Goal: Use online tool/utility: Use online tool/utility

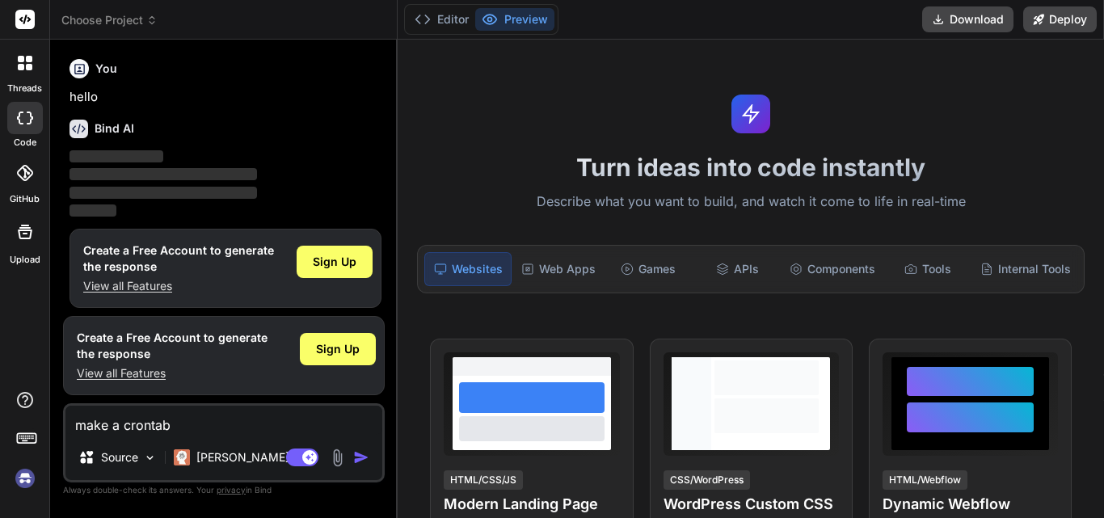
scroll to position [8, 0]
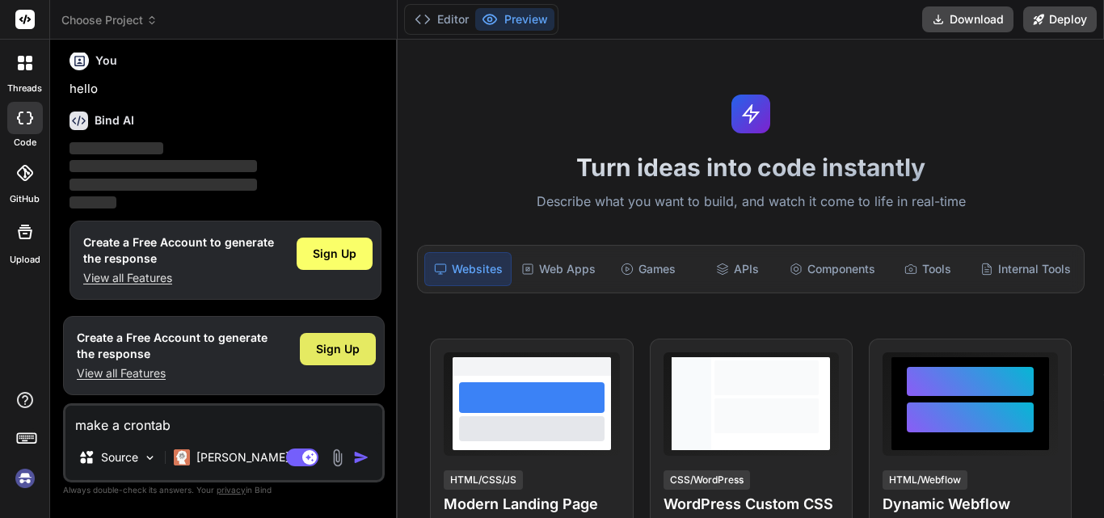
click at [327, 339] on div "Sign Up" at bounding box center [338, 349] width 76 height 32
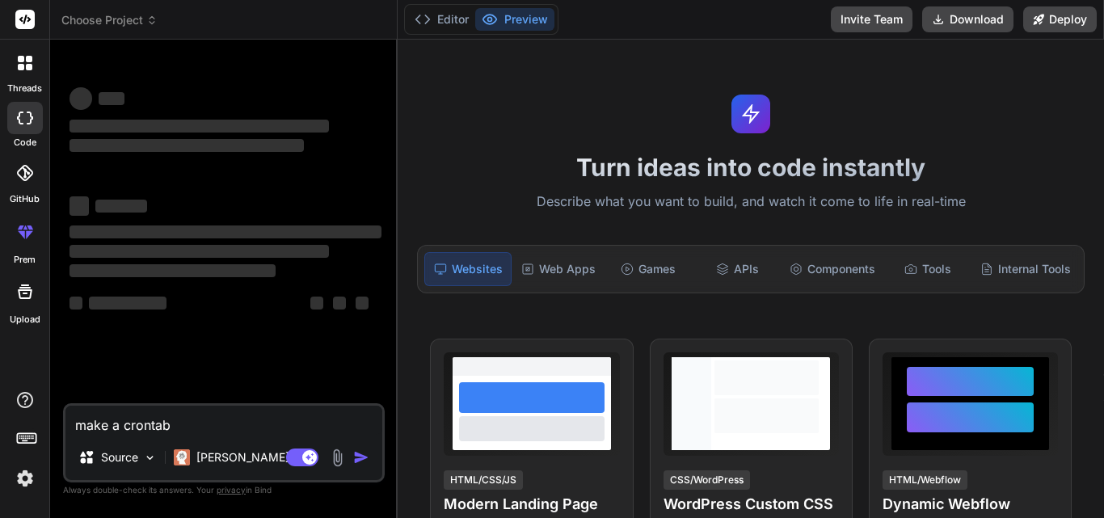
scroll to position [0, 0]
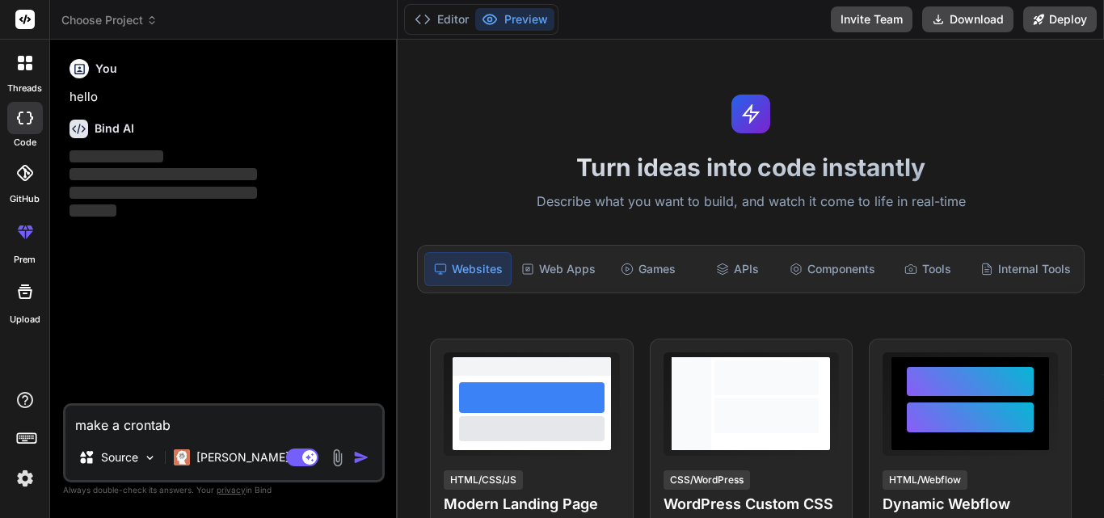
click at [155, 431] on textarea "make a crontab" at bounding box center [223, 420] width 317 height 29
click at [188, 431] on textarea "make a crontab" at bounding box center [223, 420] width 317 height 29
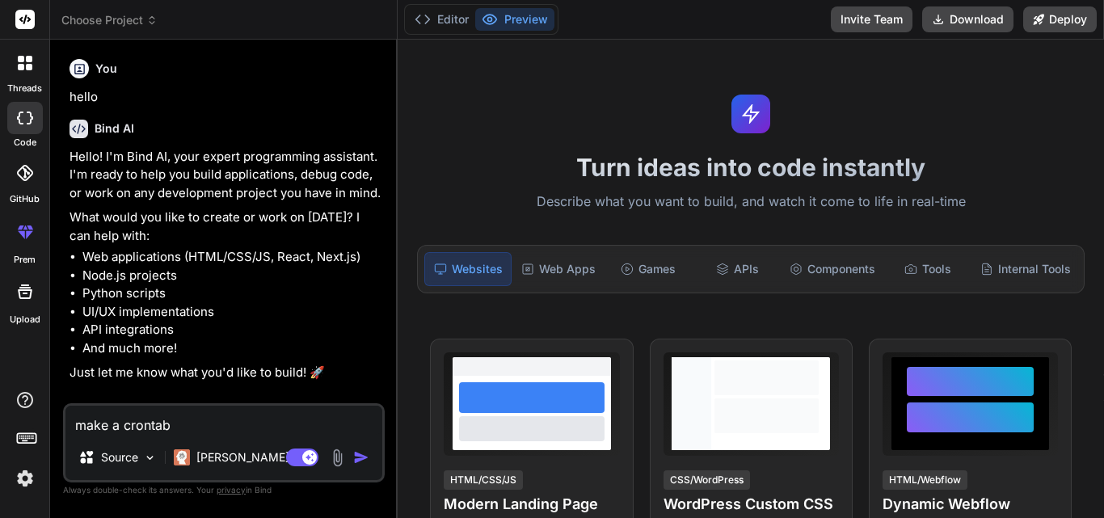
type textarea "x"
drag, startPoint x: 196, startPoint y: 425, endPoint x: 66, endPoint y: 421, distance: 129.3
click at [66, 421] on textarea "make a crontab" at bounding box center [223, 420] width 317 height 29
type textarea "x"
paste textarea "#! /bin/bash CURRENT_TIMESTAMP='date +%s' echo "TE:01.04:rdu001:${CURRENT_TIMES…"
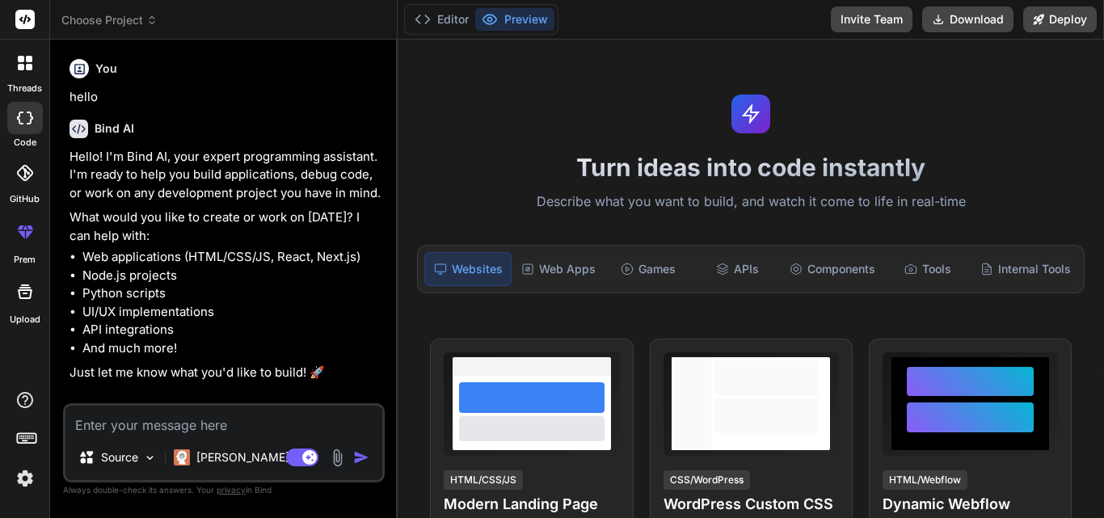
type textarea "#! /bin/bash CURRENT_TIMESTAMP='date +%s' echo "TE:01.04:rdu001:${CURRENT_TIMES…"
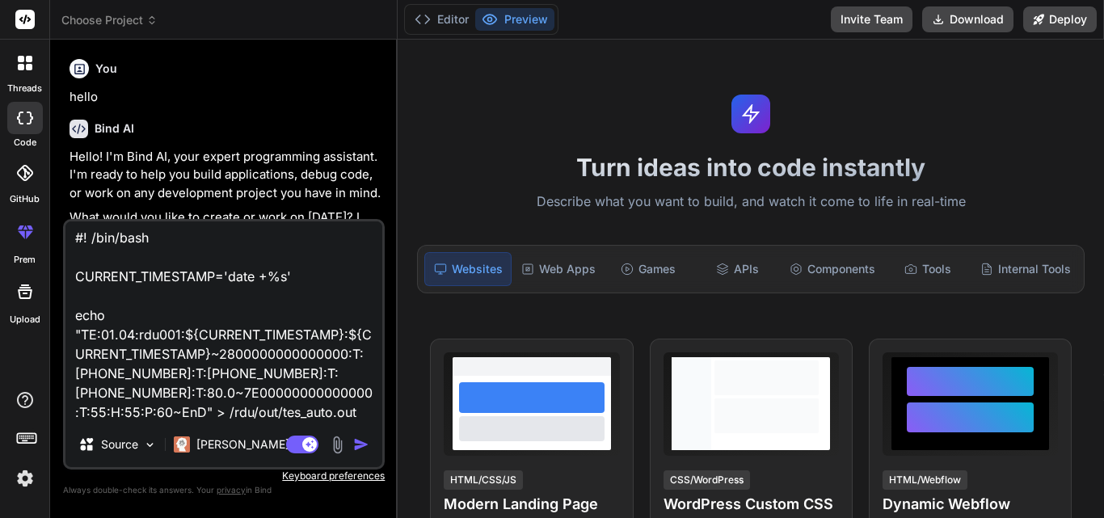
type textarea "x"
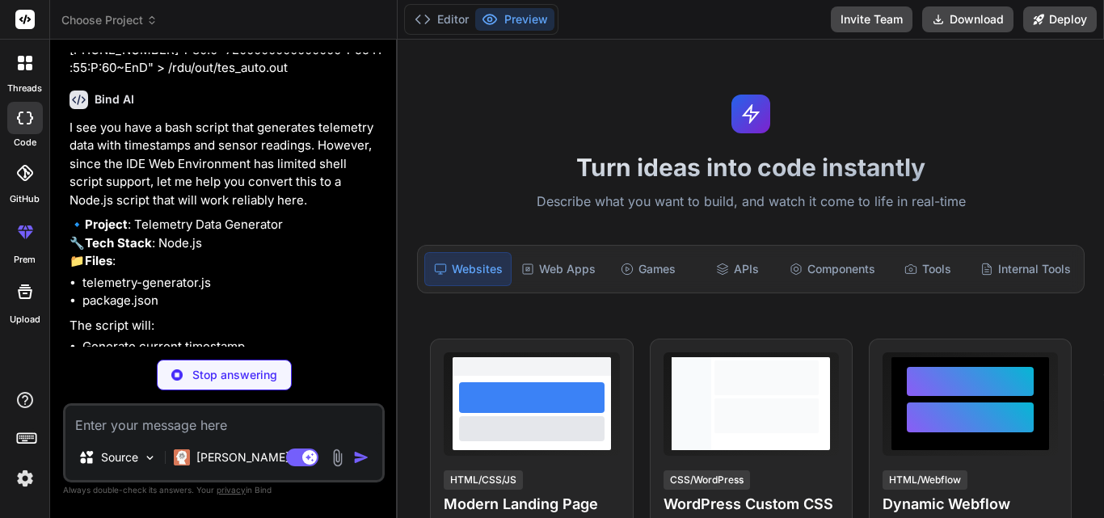
scroll to position [397, 0]
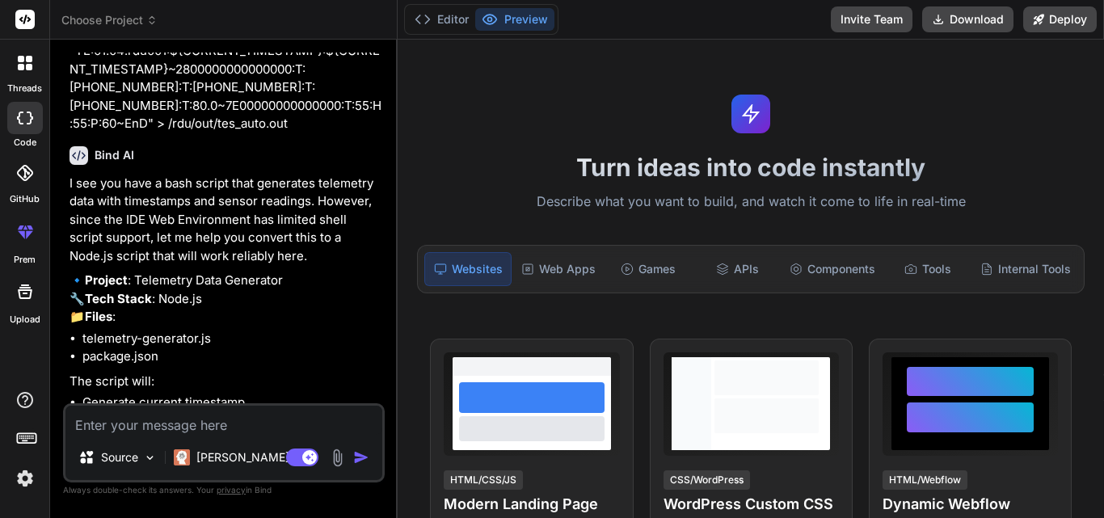
type textarea "x"
drag, startPoint x: 176, startPoint y: 424, endPoint x: 187, endPoint y: 434, distance: 14.9
click at [177, 424] on textarea at bounding box center [223, 420] width 317 height 29
click at [191, 427] on textarea at bounding box center [223, 420] width 317 height 29
type textarea "m"
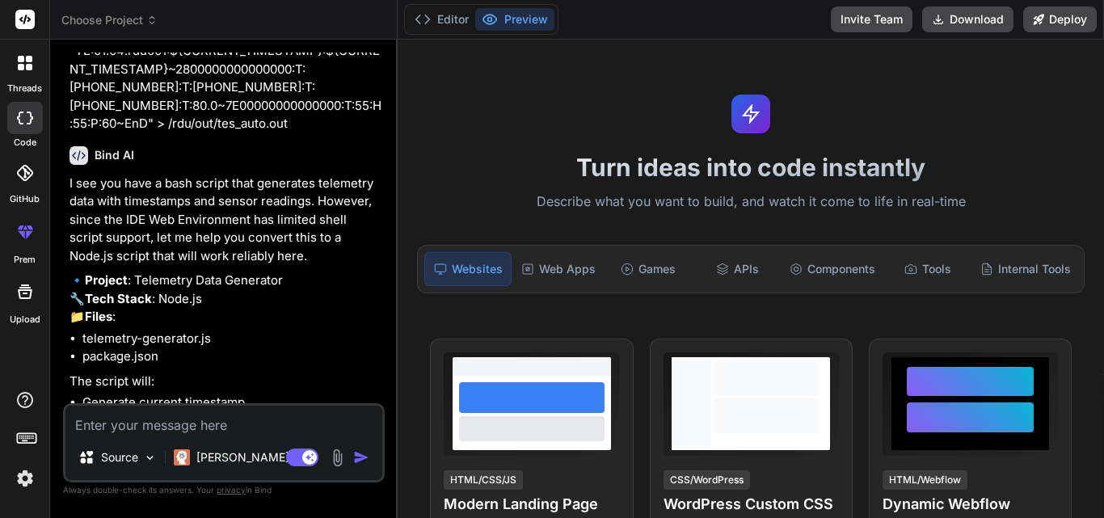
type textarea "x"
type textarea "ma"
type textarea "x"
type textarea "mak"
type textarea "x"
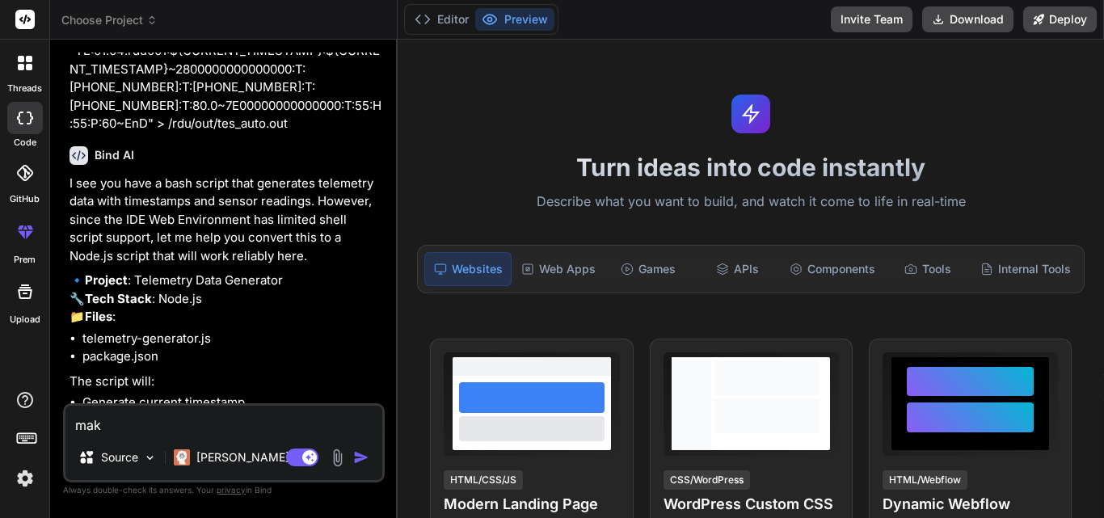
type textarea "make"
type textarea "x"
type textarea "make"
type textarea "x"
type textarea "make t"
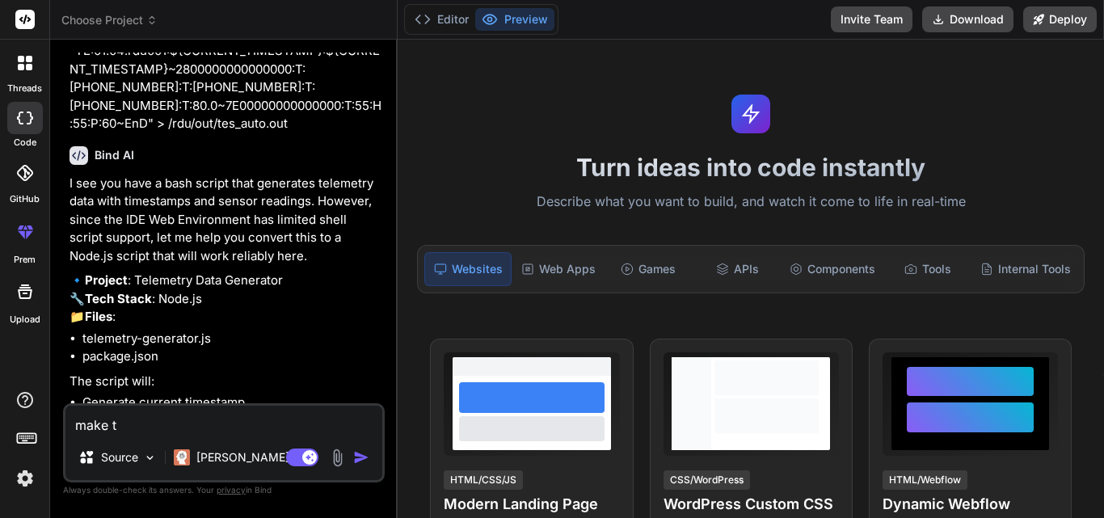
type textarea "x"
type textarea "make th"
type textarea "x"
type textarea "make the"
type textarea "x"
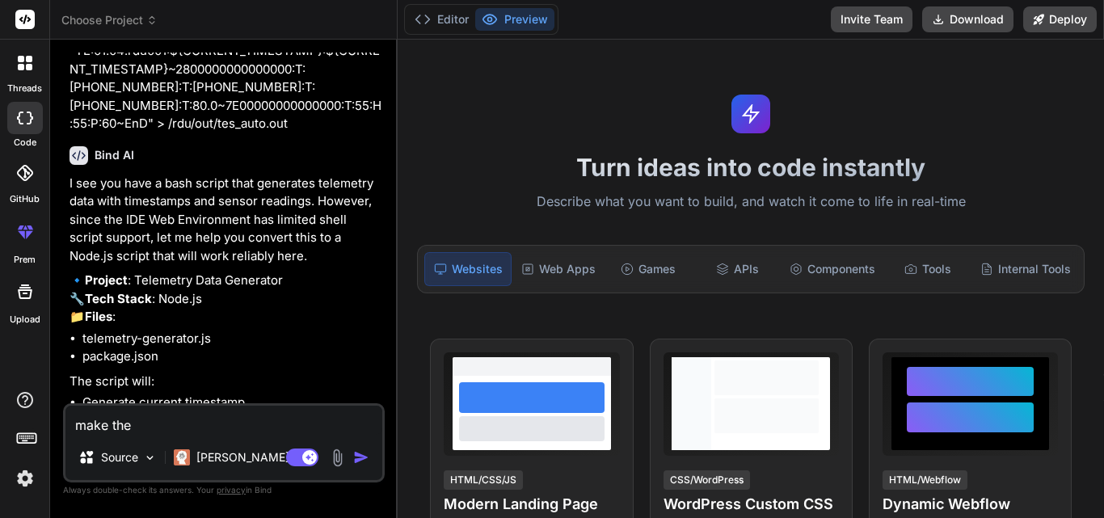
type textarea "make the"
type textarea "x"
type textarea "make the s"
type textarea "x"
type textarea "make the sc"
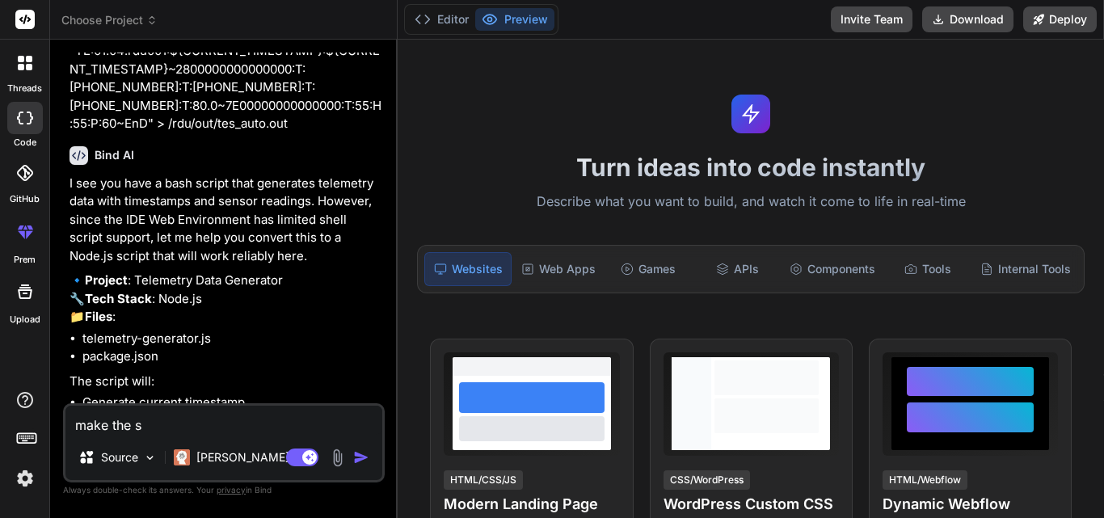
type textarea "x"
type textarea "make the scr"
type textarea "x"
type textarea "make the scri"
type textarea "x"
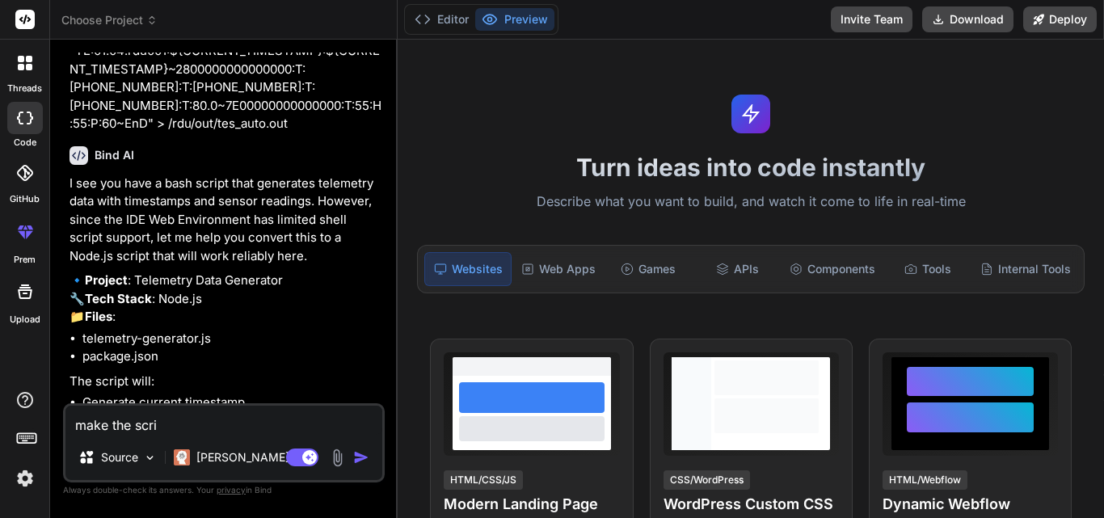
type textarea "make the scrip"
type textarea "x"
type textarea "make the script"
type textarea "x"
type textarea "make the script"
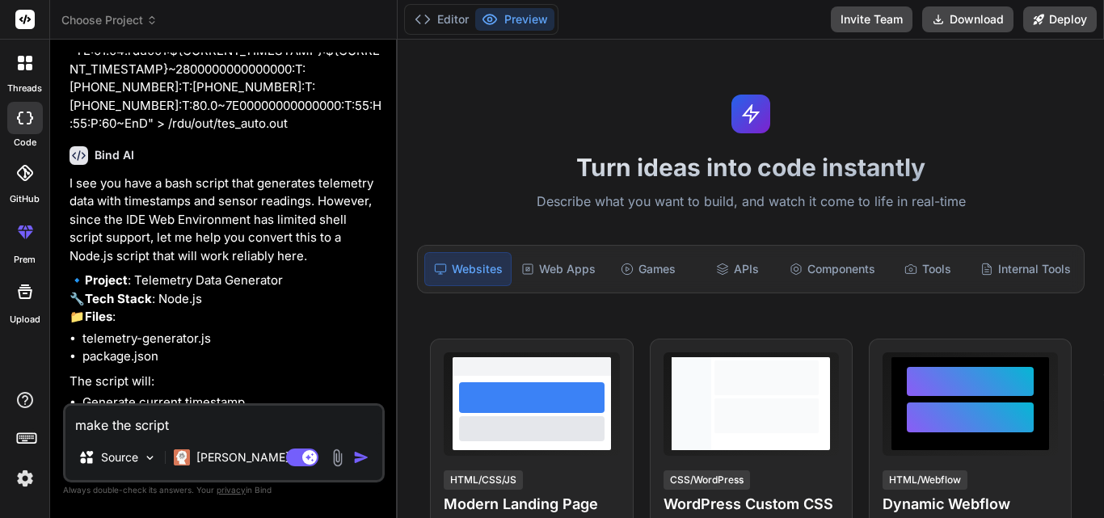
type textarea "x"
type textarea "make the script i"
type textarea "x"
type textarea "make the script in"
type textarea "x"
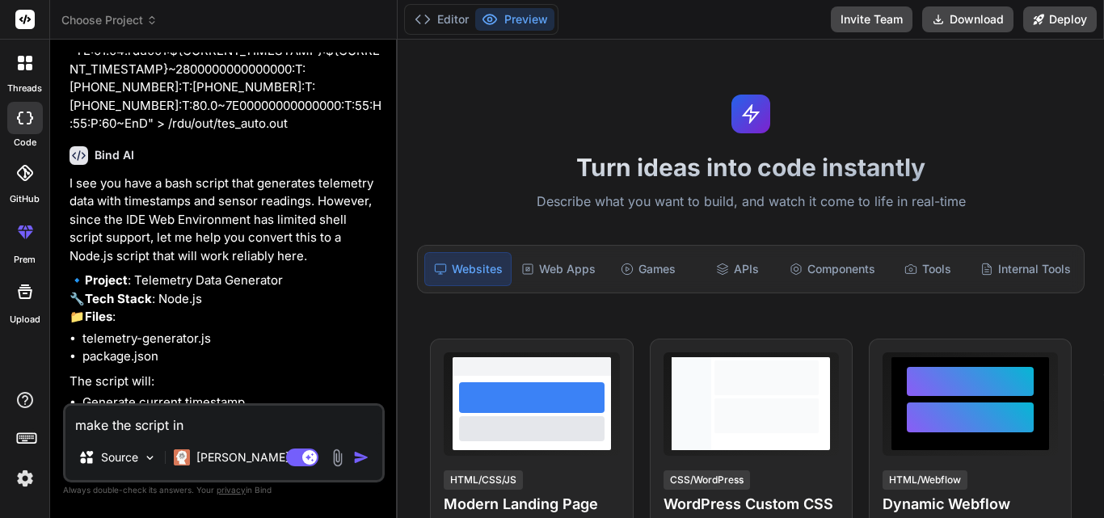
type textarea "make the script in"
type textarea "x"
type textarea "make the script in t"
type textarea "x"
type textarea "make the script in th"
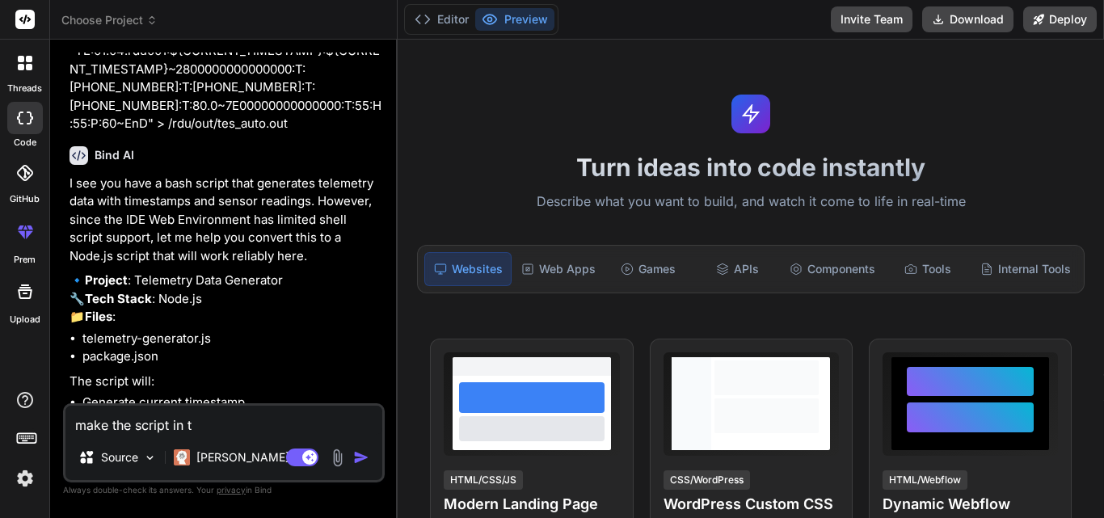
type textarea "x"
type textarea "make the script in thi"
type textarea "x"
type textarea "make the script in this"
type textarea "x"
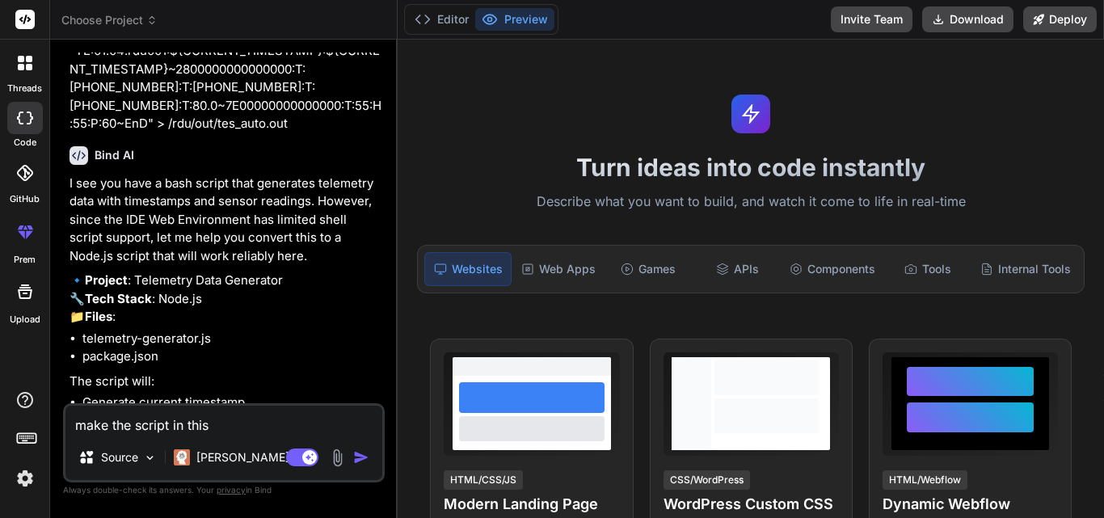
type textarea "make the script in this"
type textarea "x"
type textarea "make the script in this f"
type textarea "x"
type textarea "make the script in this fo"
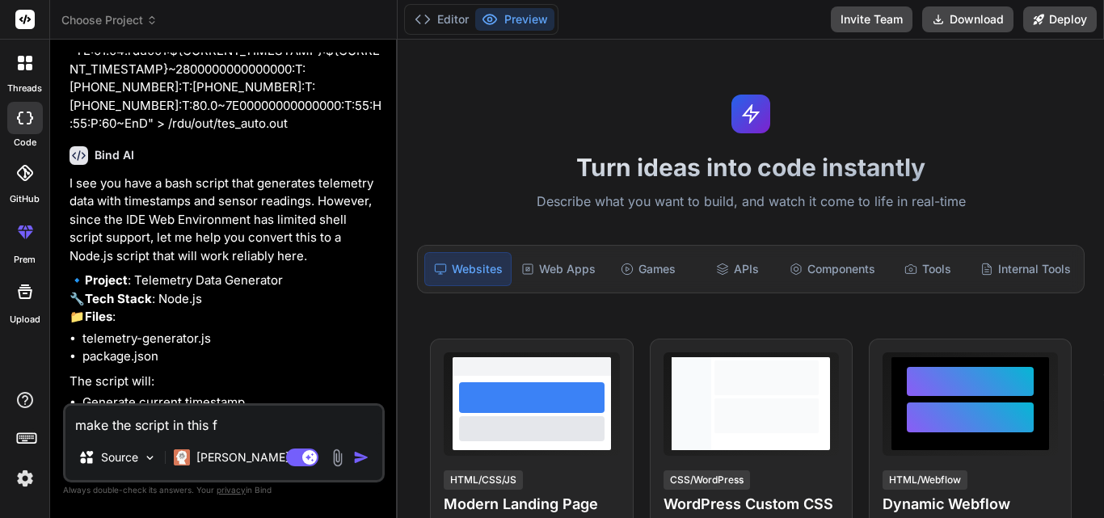
type textarea "x"
type textarea "make the script in this for"
type textarea "x"
type textarea "make the script in this form"
type textarea "x"
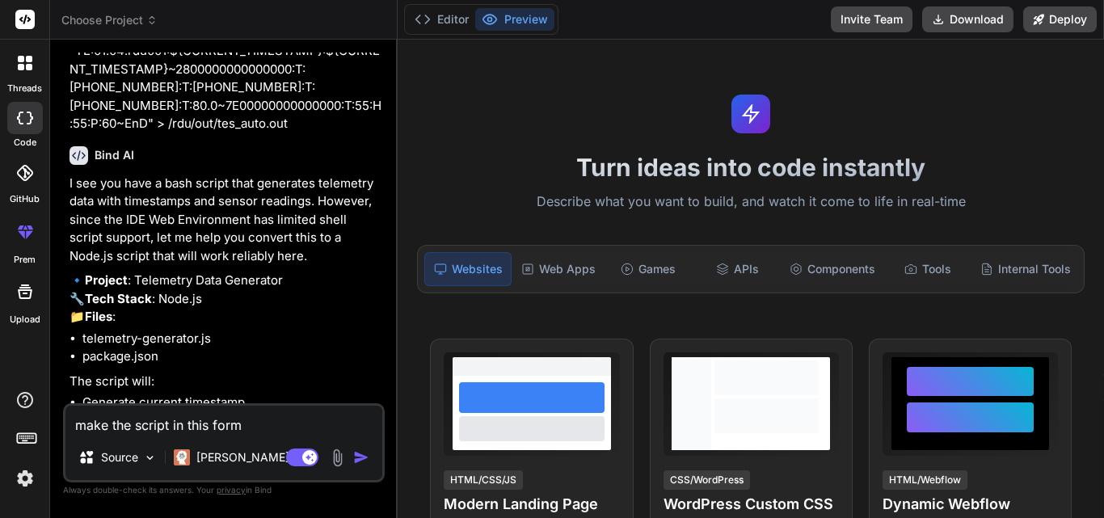
type textarea "make the script in this forma"
type textarea "x"
type textarea "make the script in this format"
type textarea "x"
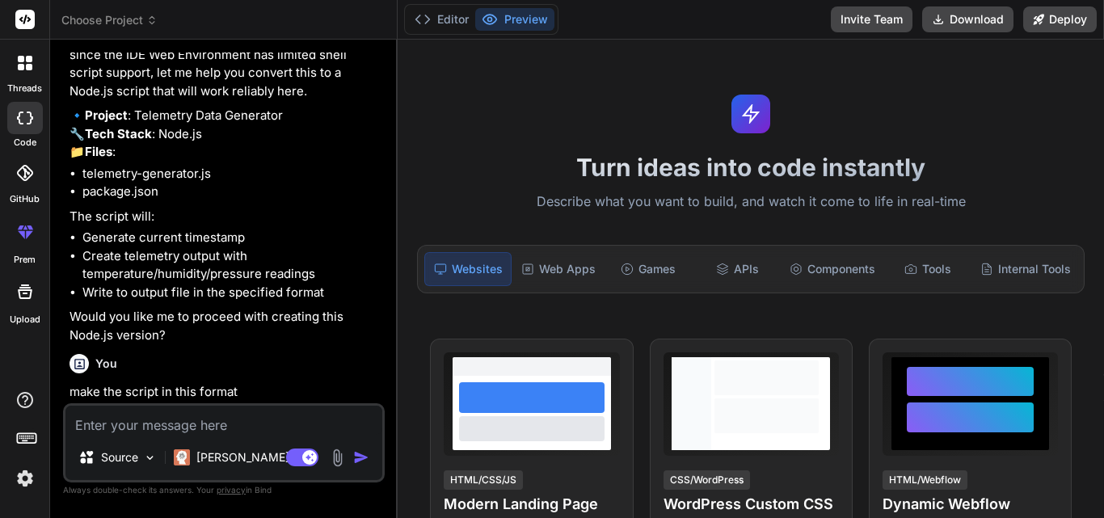
scroll to position [565, 0]
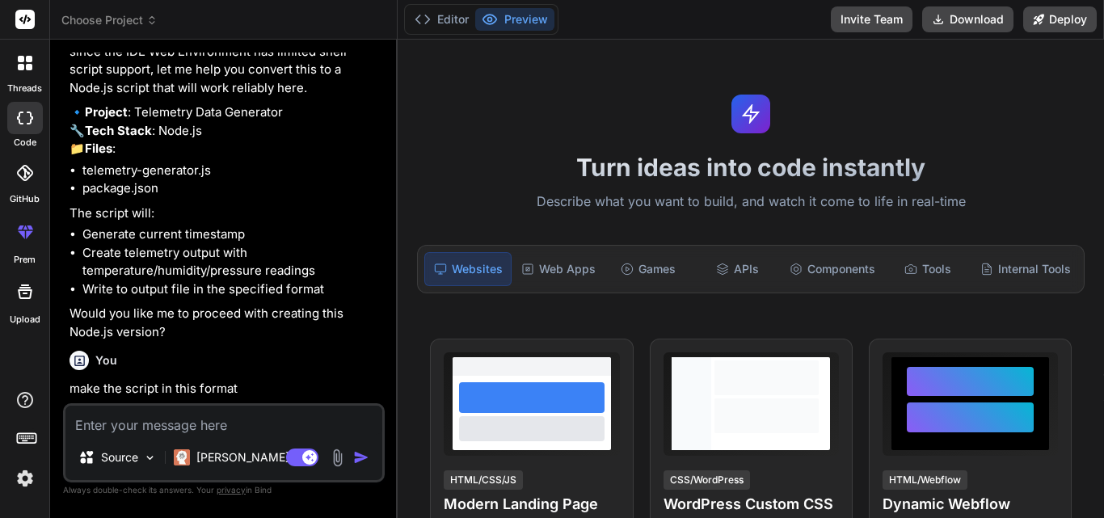
paste textarea "TE:01.04:rdu011:1576453800:1576453851~28FF34F08A16030E:T:72.7~28FF52DC841605C8:…"
type textarea "TE:01.04:rdu011:1576453800:1576453851~28FF34F08A16030E:T:72.7~28FF52DC841605C8:…"
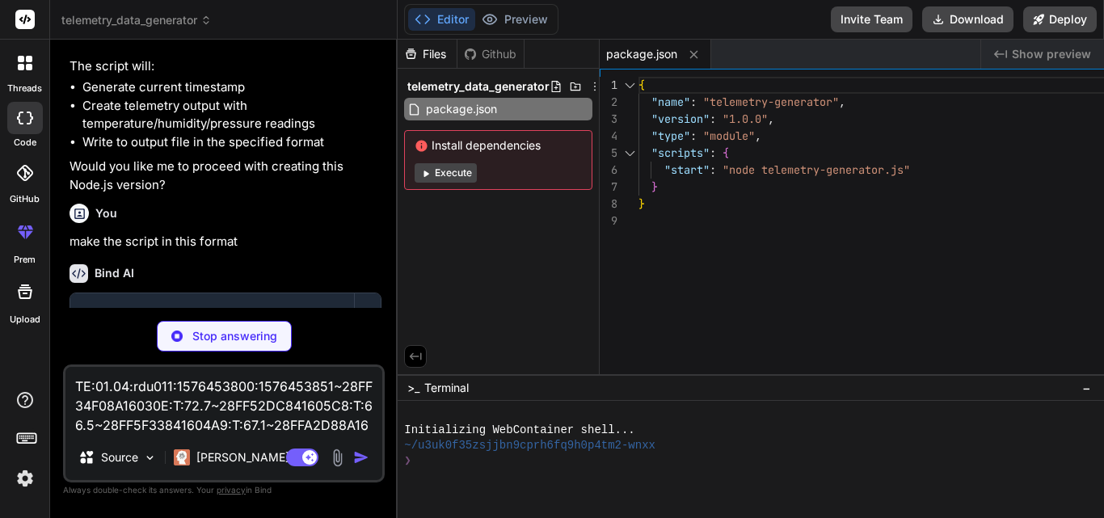
scroll to position [717, 0]
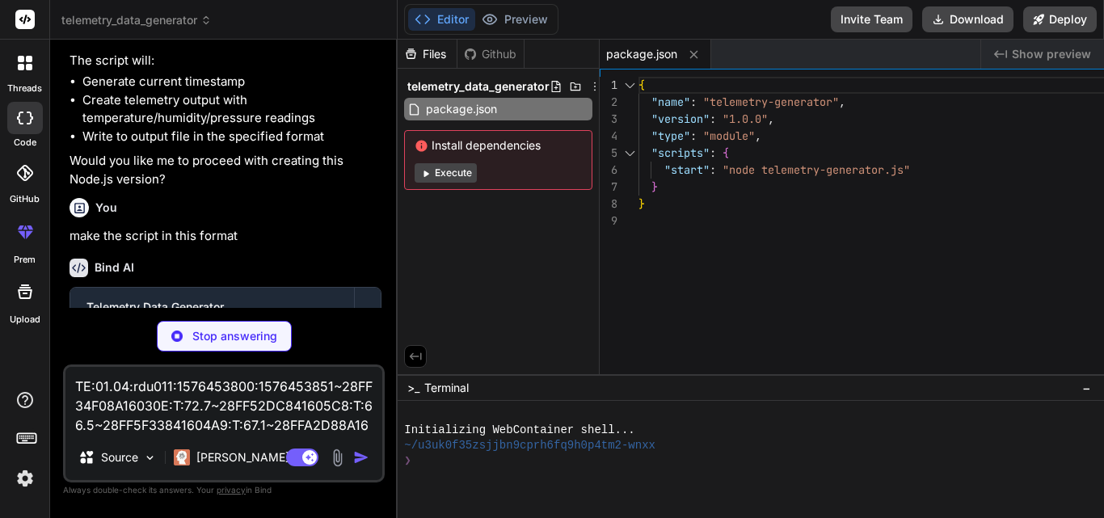
click at [292, 427] on textarea "TE:01.04:rdu011:1576453800:1576453851~28FF34F08A16030E:T:72.7~28FF52DC841605C8:…" at bounding box center [223, 401] width 317 height 68
type textarea "x"
type textarea "TE:01.04:rdu011:1576453800:1576453851~28FF34F08A16030E:T:72.7~28FF52DC841605C8:…"
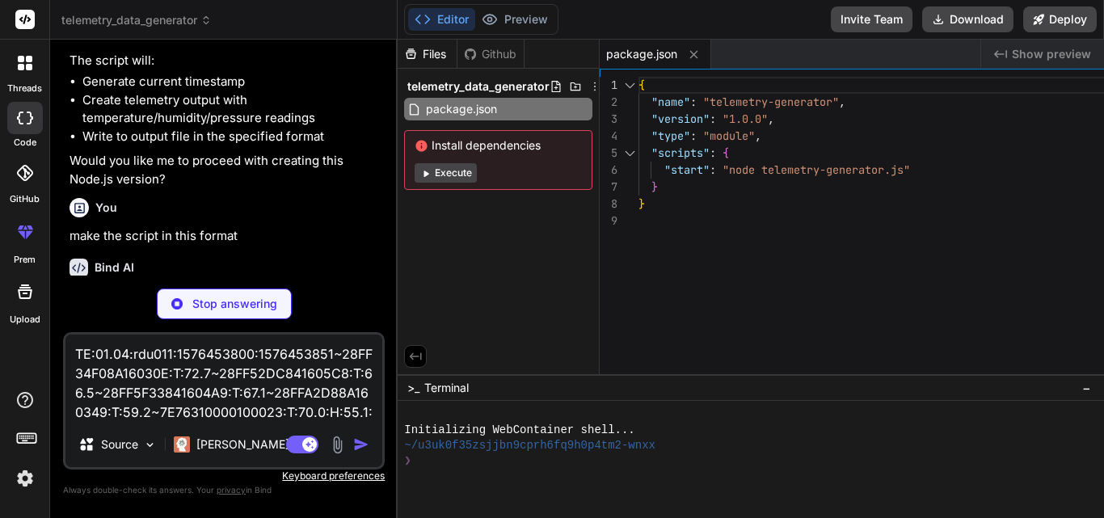
type textarea "x"
type textarea "console.log(`Telemetry data written to ${outputFile}`); console.log(`Data: ${te…"
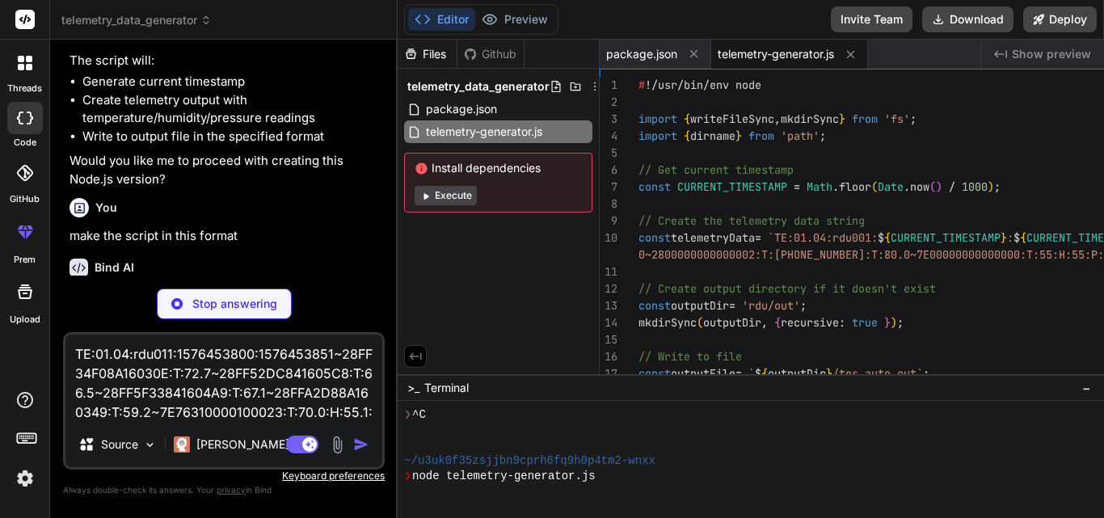
scroll to position [123, 0]
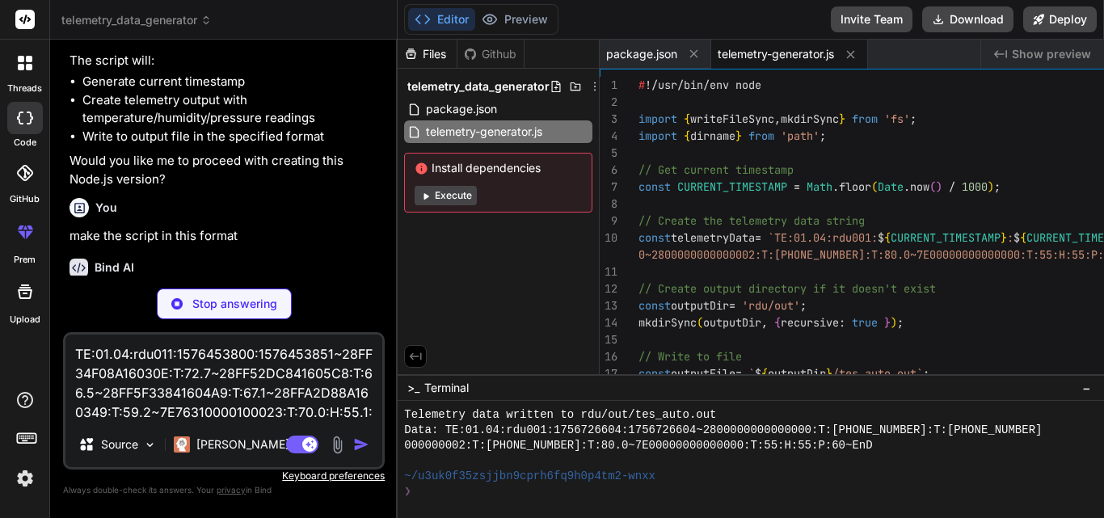
type textarea "x"
type textarea "TE:01.04:rdu011:1576453800:1576453851~28FF34F08A16030E:T:72.7~28FF52DC841605C8:…"
click at [292, 306] on div "Stop answering" at bounding box center [224, 303] width 135 height 31
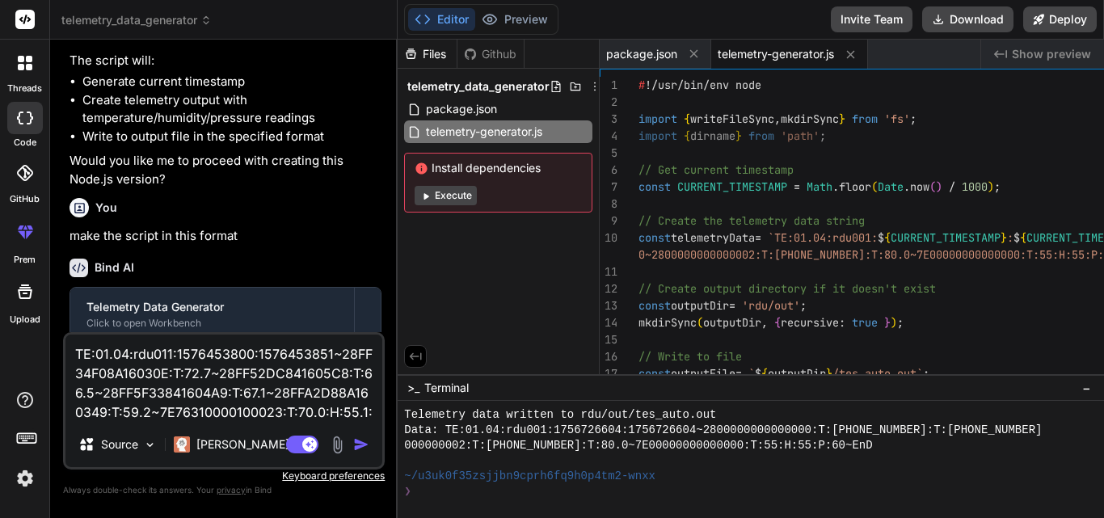
click at [323, 392] on textarea "TE:01.04:rdu011:1576453800:1576453851~28FF34F08A16030E:T:72.7~28FF52DC841605C8:…" at bounding box center [223, 377] width 317 height 87
type textarea "x"
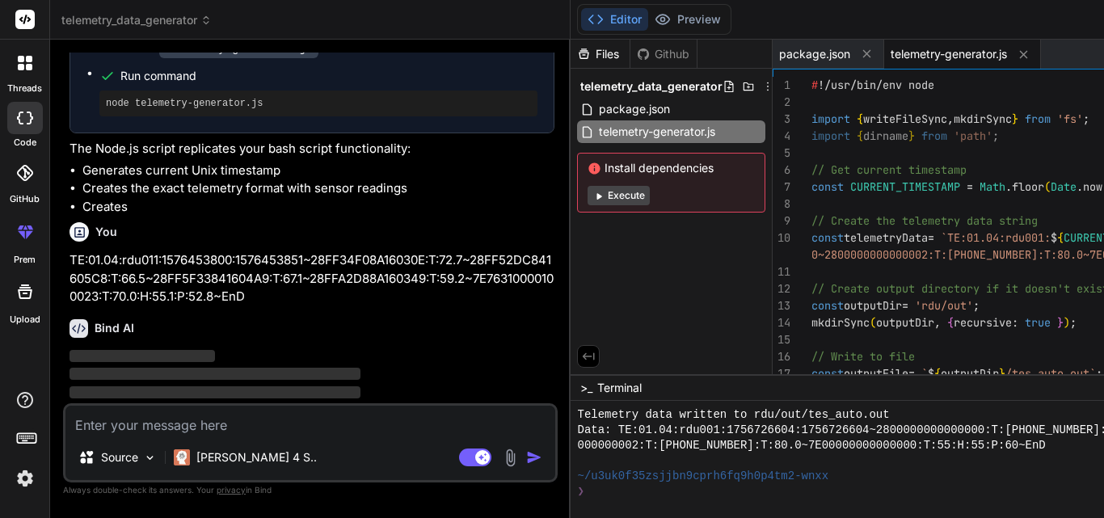
scroll to position [968, 0]
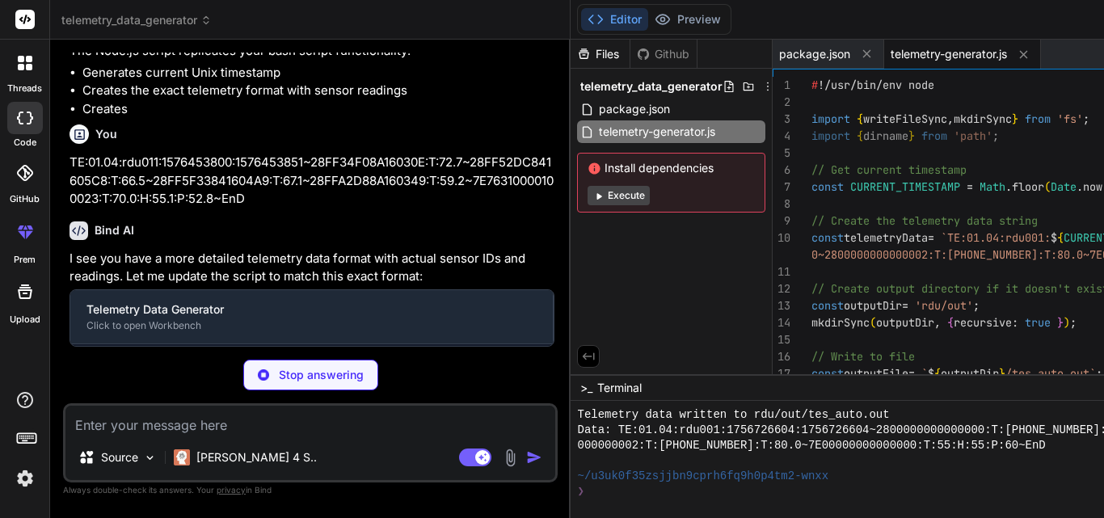
type textarea "x"
type textarea "{ "name": "telemetry-generator", "version": "1.0.0", "type": "module", "scripts…"
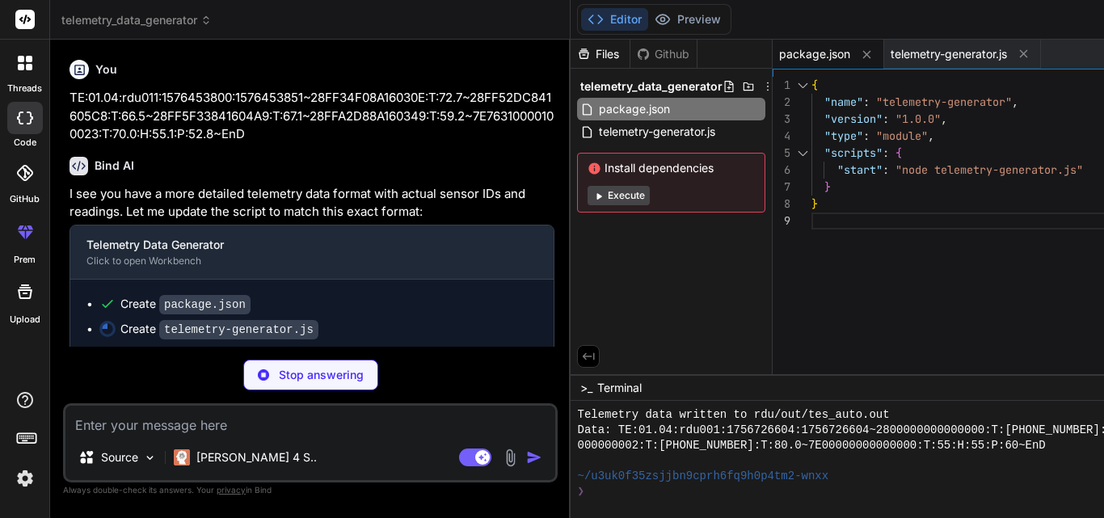
scroll to position [1121, 0]
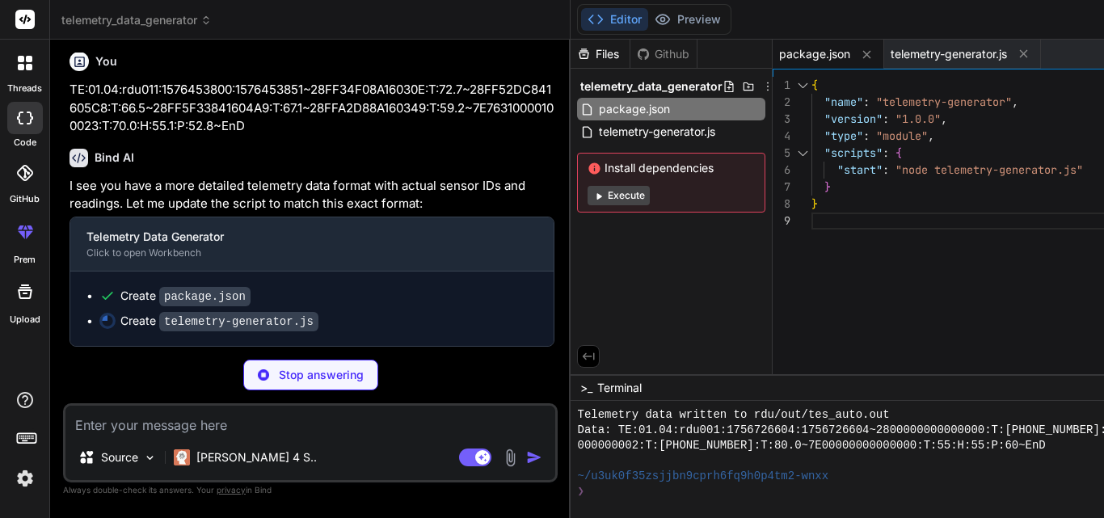
click at [182, 439] on div "Source Claude 4 S.. Agent Mode. When this toggle is activated, AI automatically…" at bounding box center [310, 442] width 494 height 79
type textarea "x"
type textarea "console.log(`Telemetry data written to ${outputFile}`); console.log(`Data: ${te…"
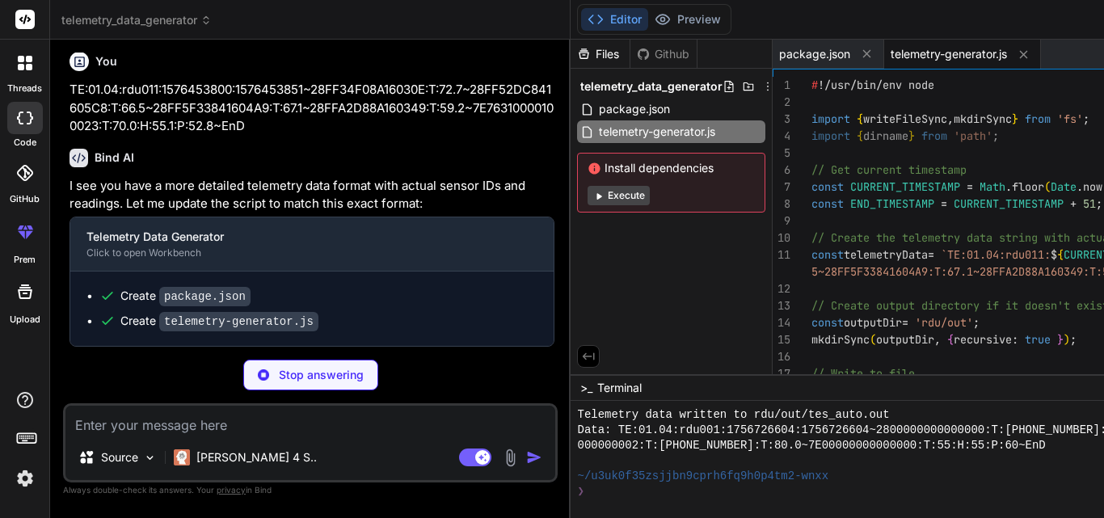
scroll to position [276, 0]
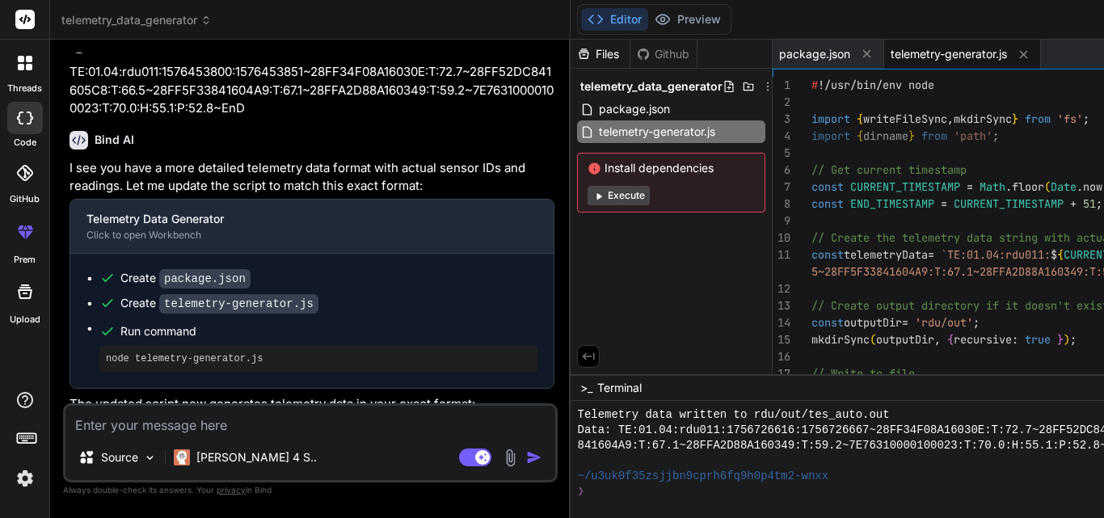
click at [275, 343] on div "Run command" at bounding box center [328, 331] width 417 height 23
type textarea "x"
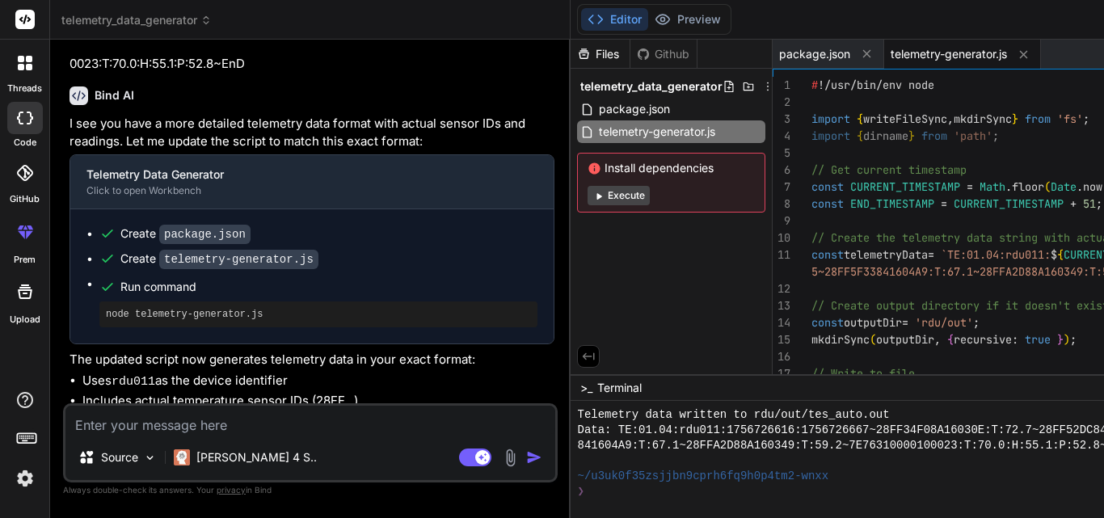
scroll to position [1226, 0]
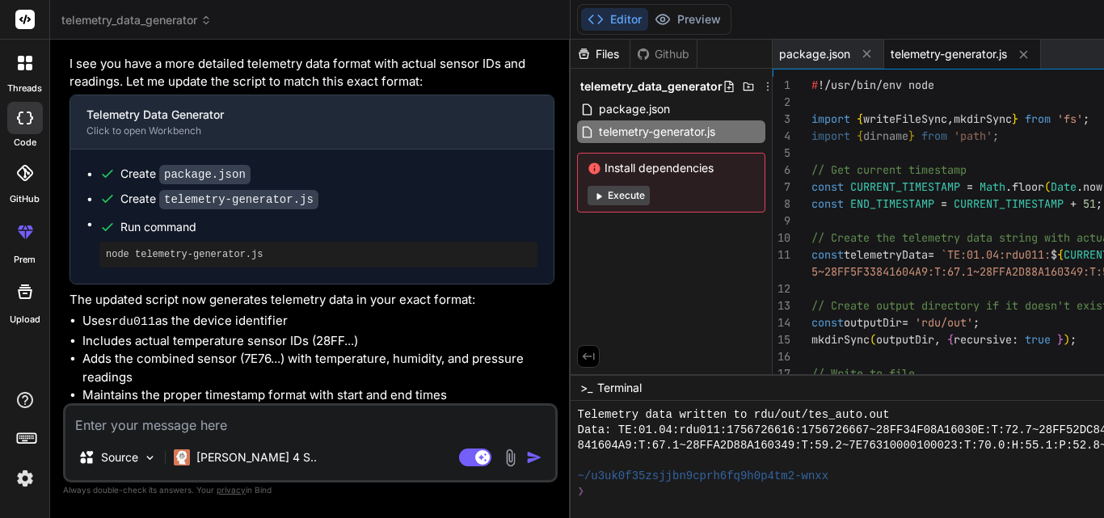
click at [244, 426] on textarea at bounding box center [310, 420] width 490 height 29
type textarea "i"
type textarea "x"
type textarea "in"
type textarea "x"
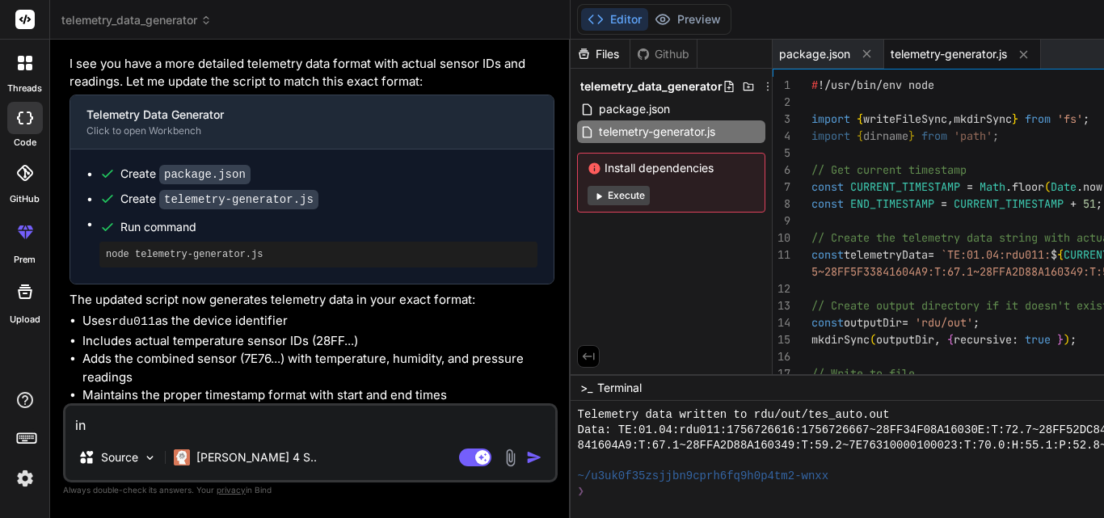
type textarea "in"
type textarea "x"
type textarea "in s"
type textarea "x"
type textarea "in sh"
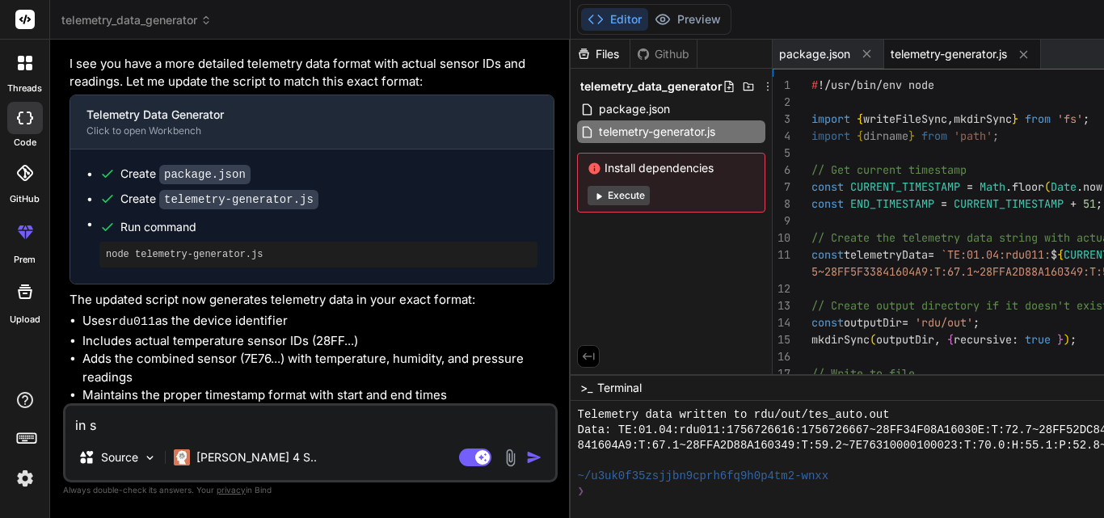
type textarea "x"
type textarea "in she"
type textarea "x"
type textarea "in shel"
type textarea "x"
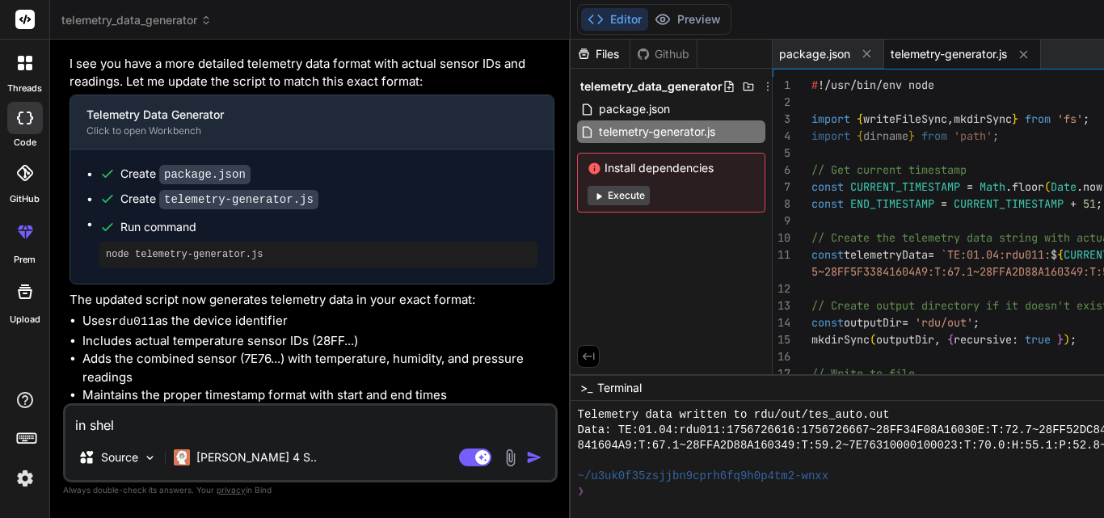
type textarea "in shel;"
type textarea "x"
type textarea "in shel"
type textarea "x"
type textarea "in she"
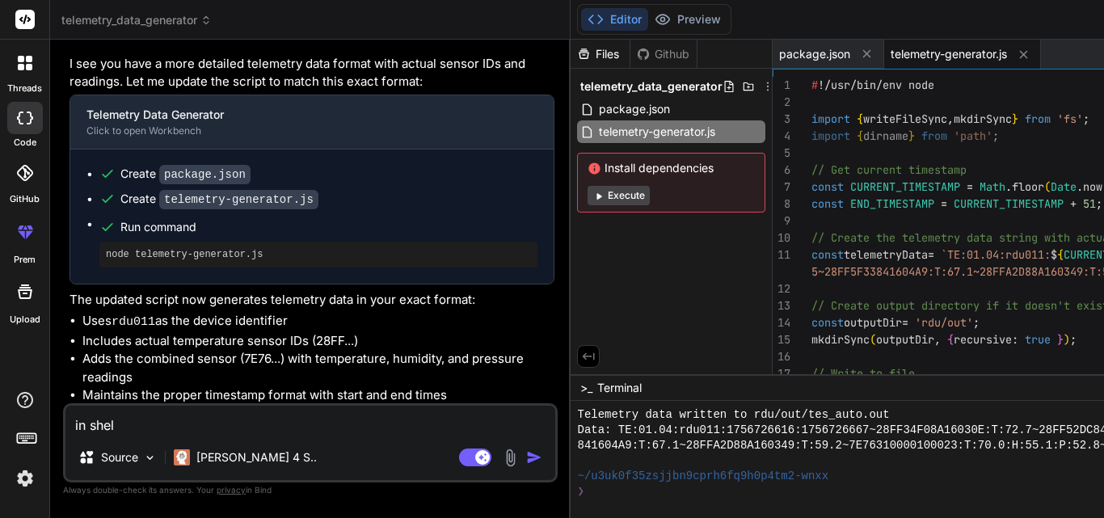
type textarea "x"
type textarea "in shel"
type textarea "x"
type textarea "in shell"
type textarea "x"
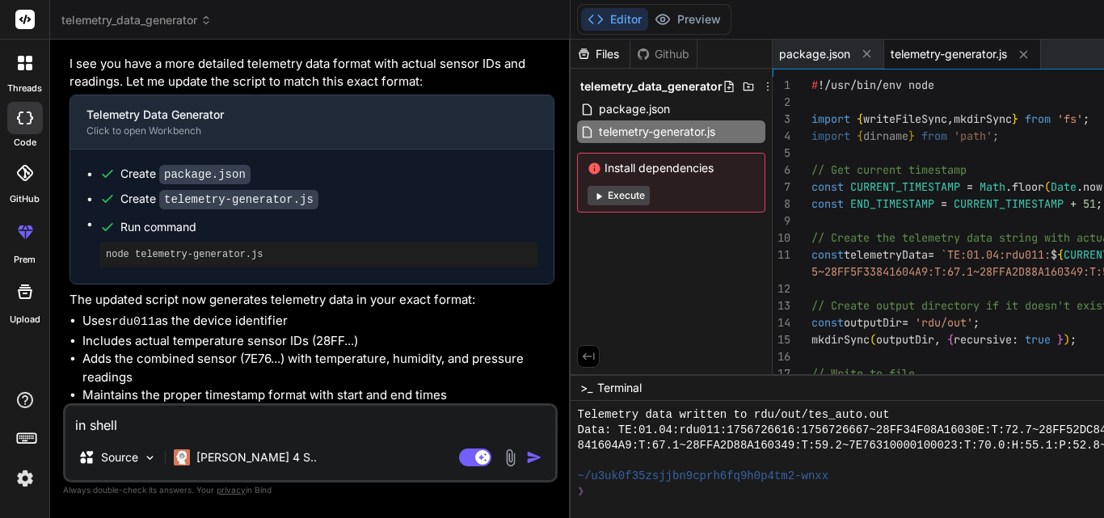
type textarea "in shell"
type textarea "x"
type textarea "in shell s"
type textarea "x"
type textarea "in shell sc"
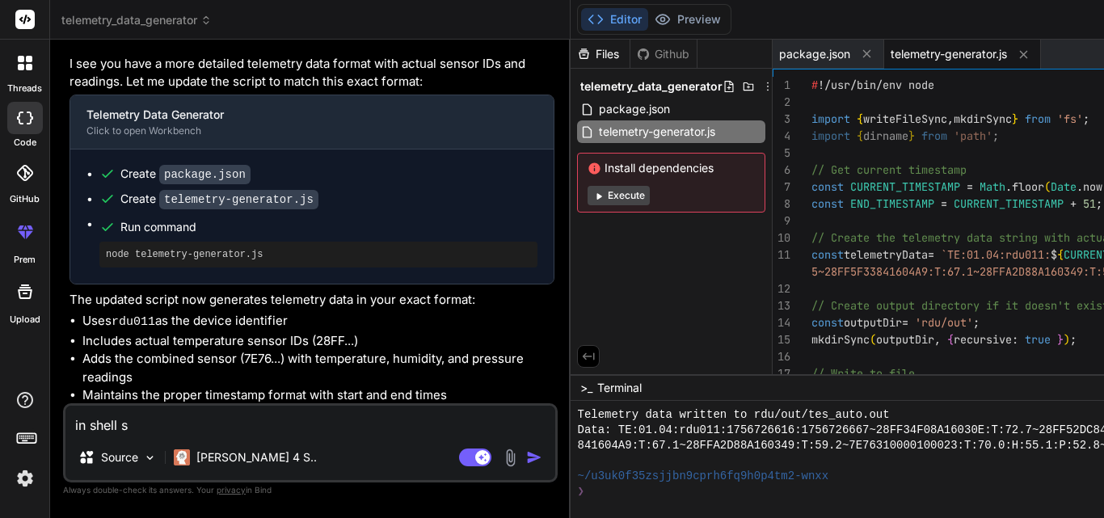
type textarea "x"
type textarea "in shell scr"
type textarea "x"
type textarea "in shell scri"
type textarea "x"
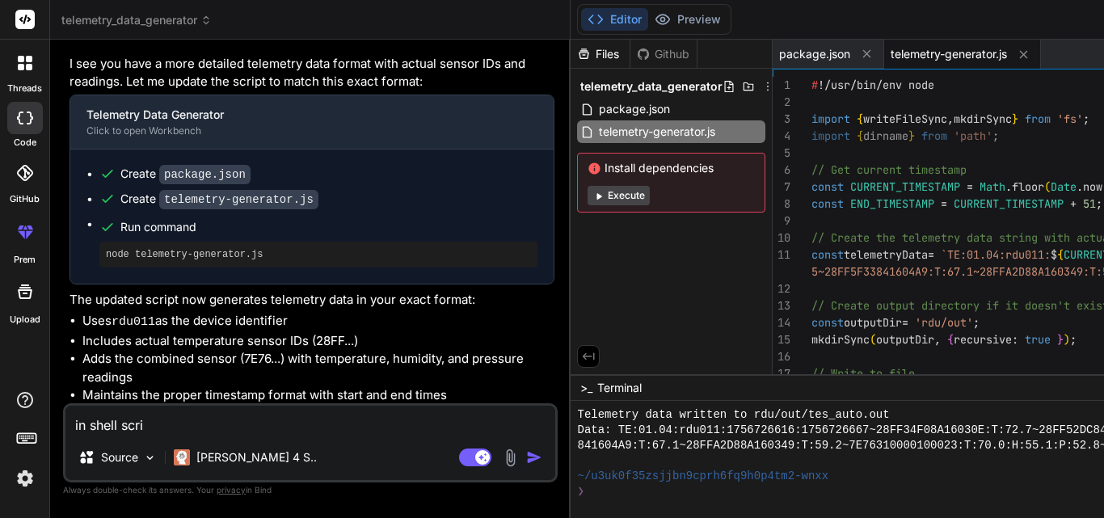
type textarea "in shell scrip"
type textarea "x"
type textarea "in shell script"
type textarea "x"
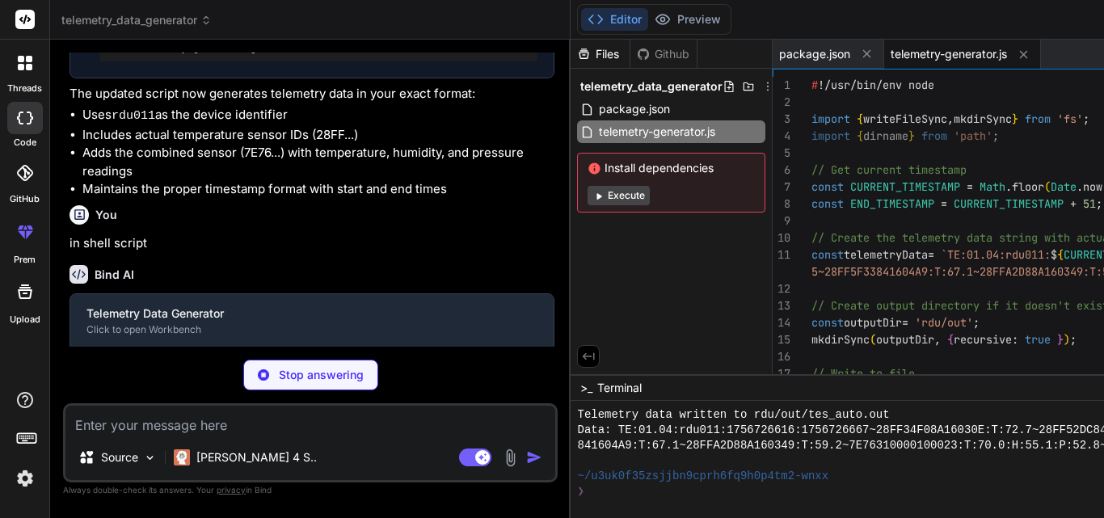
scroll to position [1482, 0]
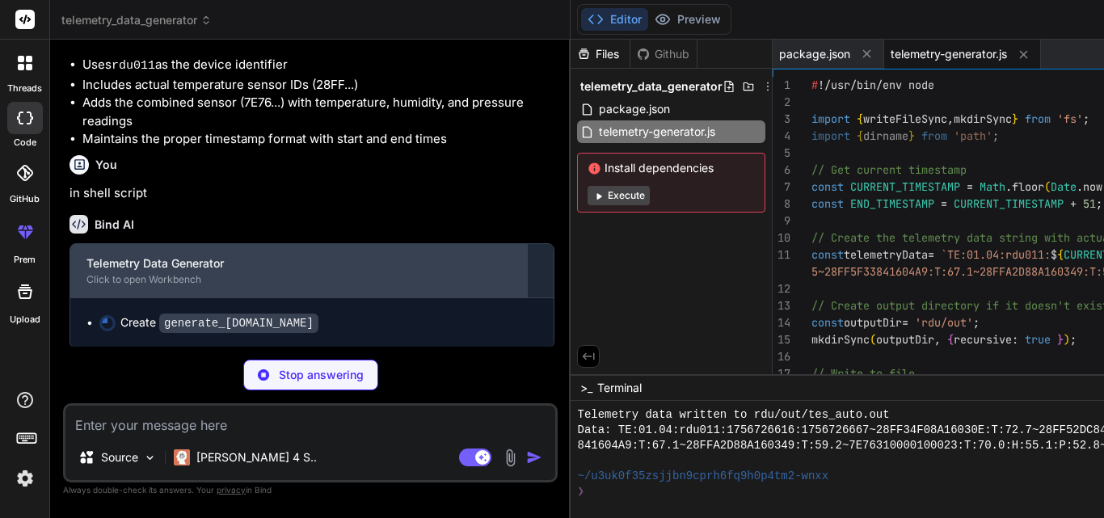
type textarea "x"
type textarea "# Create output directory if it doesn't exist mkdir -p rdu/out # Write to file …"
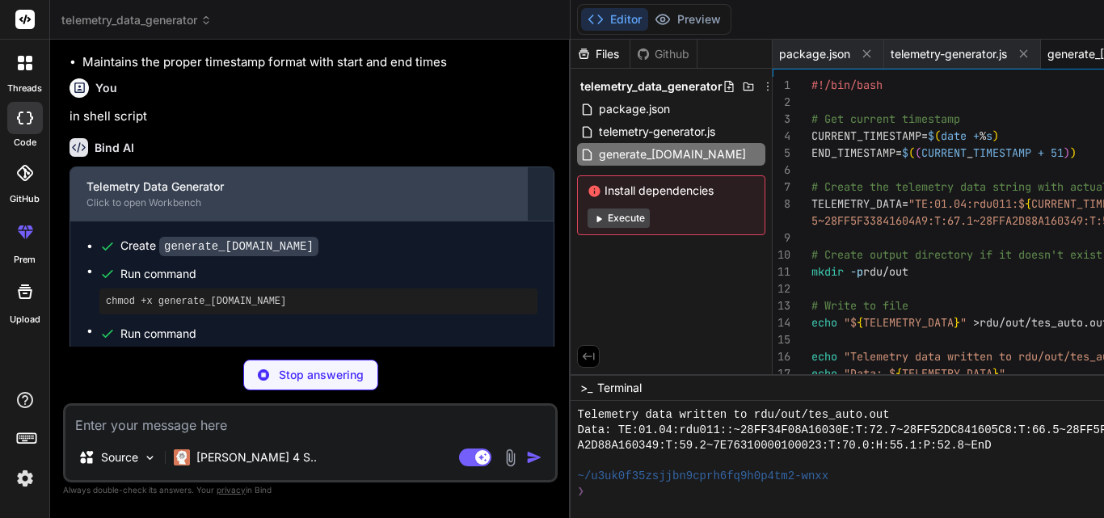
scroll to position [1630, 0]
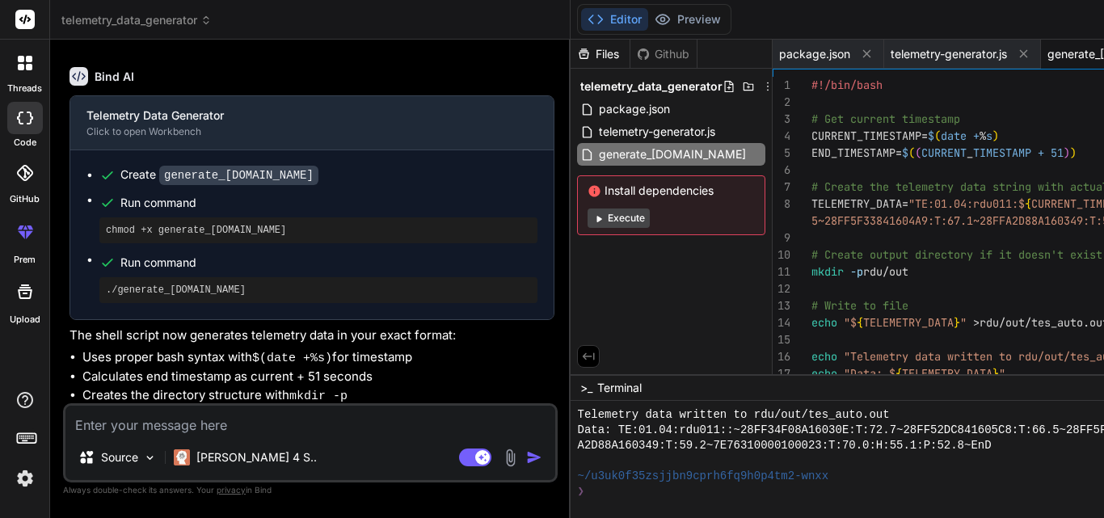
type textarea "x"
type textarea "# Create output directory if it doesn't exist mkdir -p rdu/out # Write to file …"
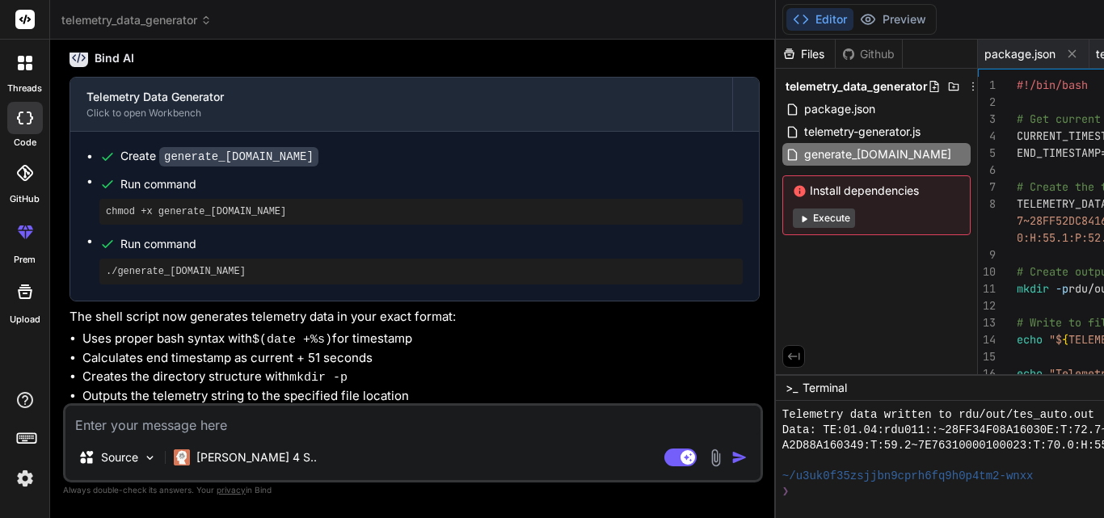
type textarea "x"
type textarea "# Create output directory if it doesn't exist mkdir -p rdu/out # Write to file …"
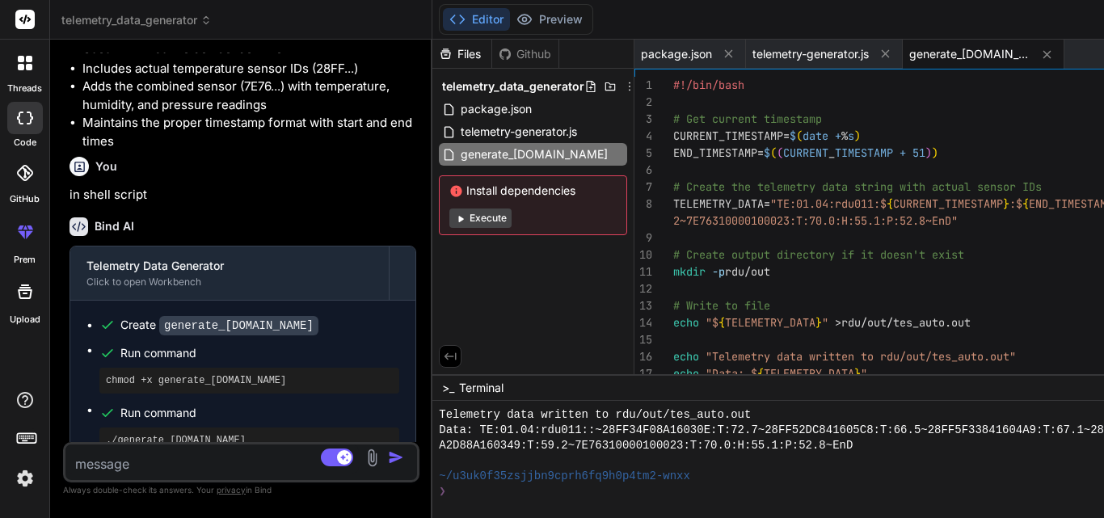
scroll to position [1903, 0]
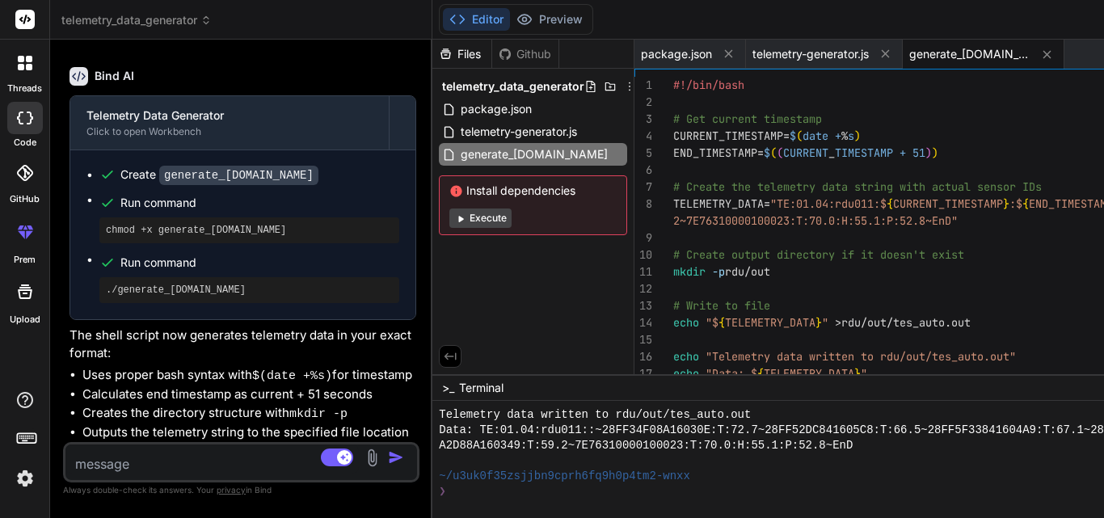
type textarea "x"
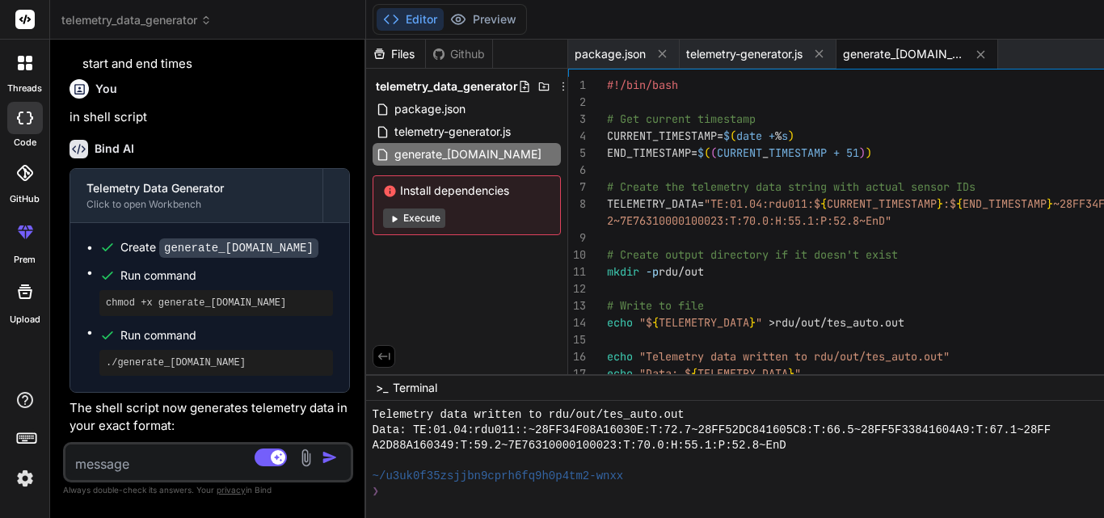
drag, startPoint x: 636, startPoint y: 254, endPoint x: 209, endPoint y: 296, distance: 428.7
click at [209, 296] on div "Bind AI Web Search Created with Pixso. Code Generator You hello Bind AI Hello! …" at bounding box center [208, 279] width 316 height 478
type textarea "#!/bin/bash # Get current timestamp CURRENT_TIMESTAMP=$(date +%s) END_TIMESTAMP…"
drag, startPoint x: 844, startPoint y: 139, endPoint x: 740, endPoint y: 137, distance: 103.4
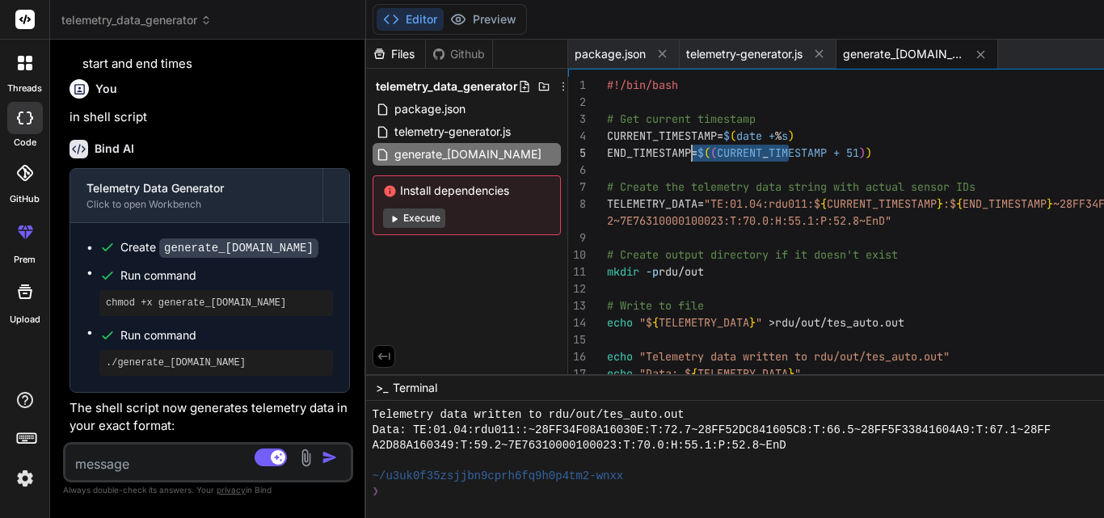
drag, startPoint x: 845, startPoint y: 134, endPoint x: 681, endPoint y: 141, distance: 164.2
drag, startPoint x: 840, startPoint y: 137, endPoint x: 822, endPoint y: 135, distance: 17.9
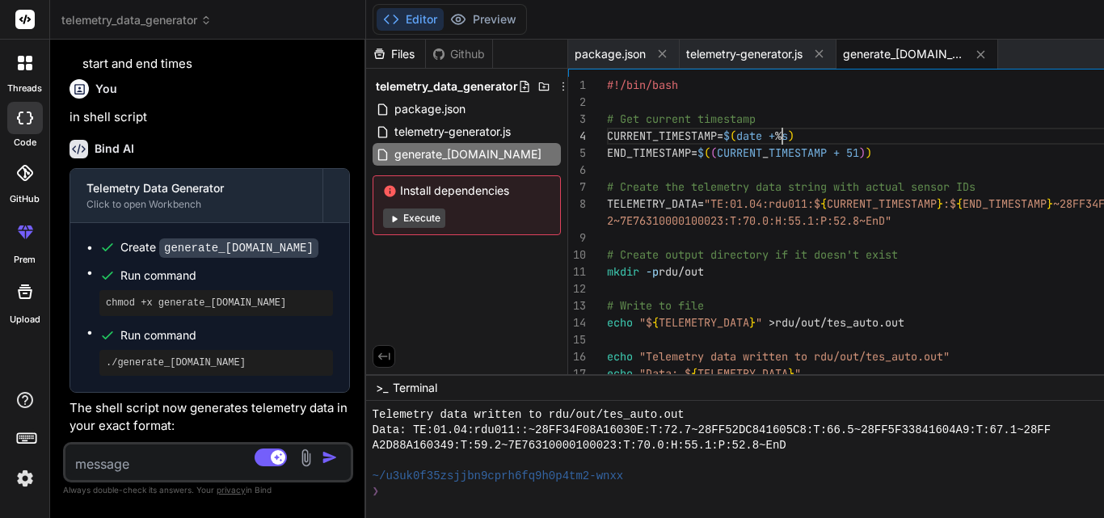
drag, startPoint x: 850, startPoint y: 132, endPoint x: 770, endPoint y: 136, distance: 80.1
drag, startPoint x: 645, startPoint y: 136, endPoint x: 658, endPoint y: 136, distance: 13.7
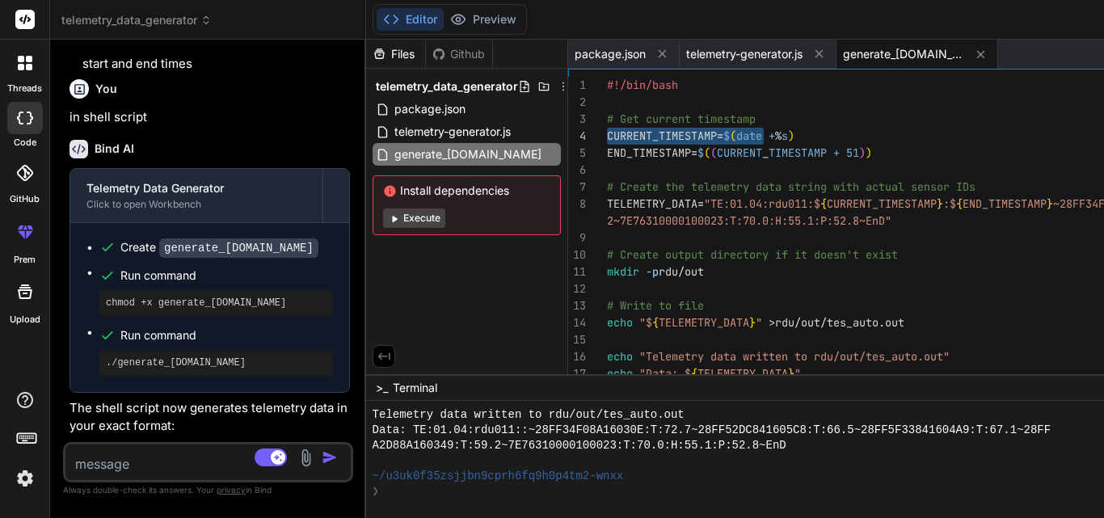
drag, startPoint x: 646, startPoint y: 136, endPoint x: 817, endPoint y: 136, distance: 170.5
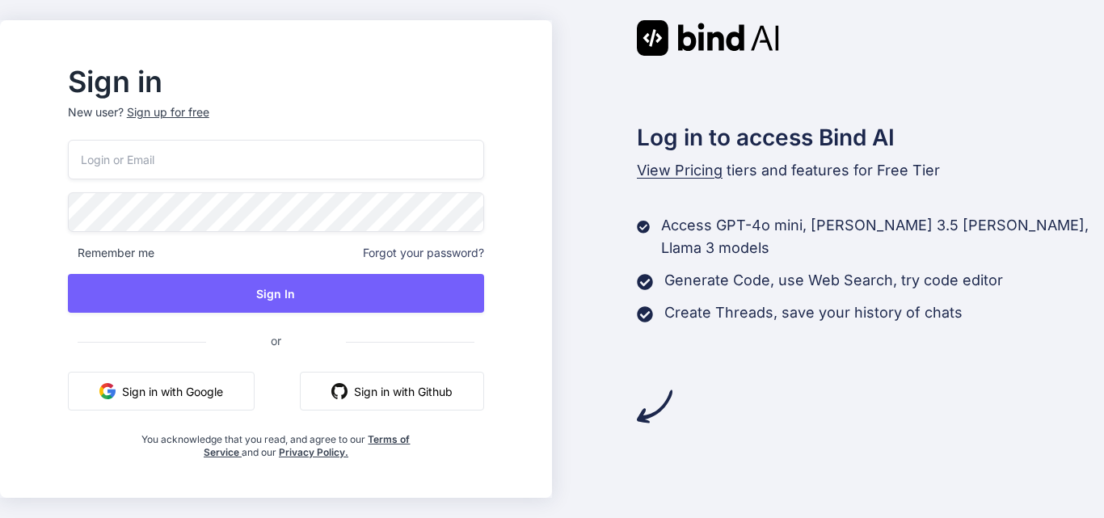
click at [228, 392] on button "Sign in with Google" at bounding box center [161, 391] width 187 height 39
